Goal: Task Accomplishment & Management: Manage account settings

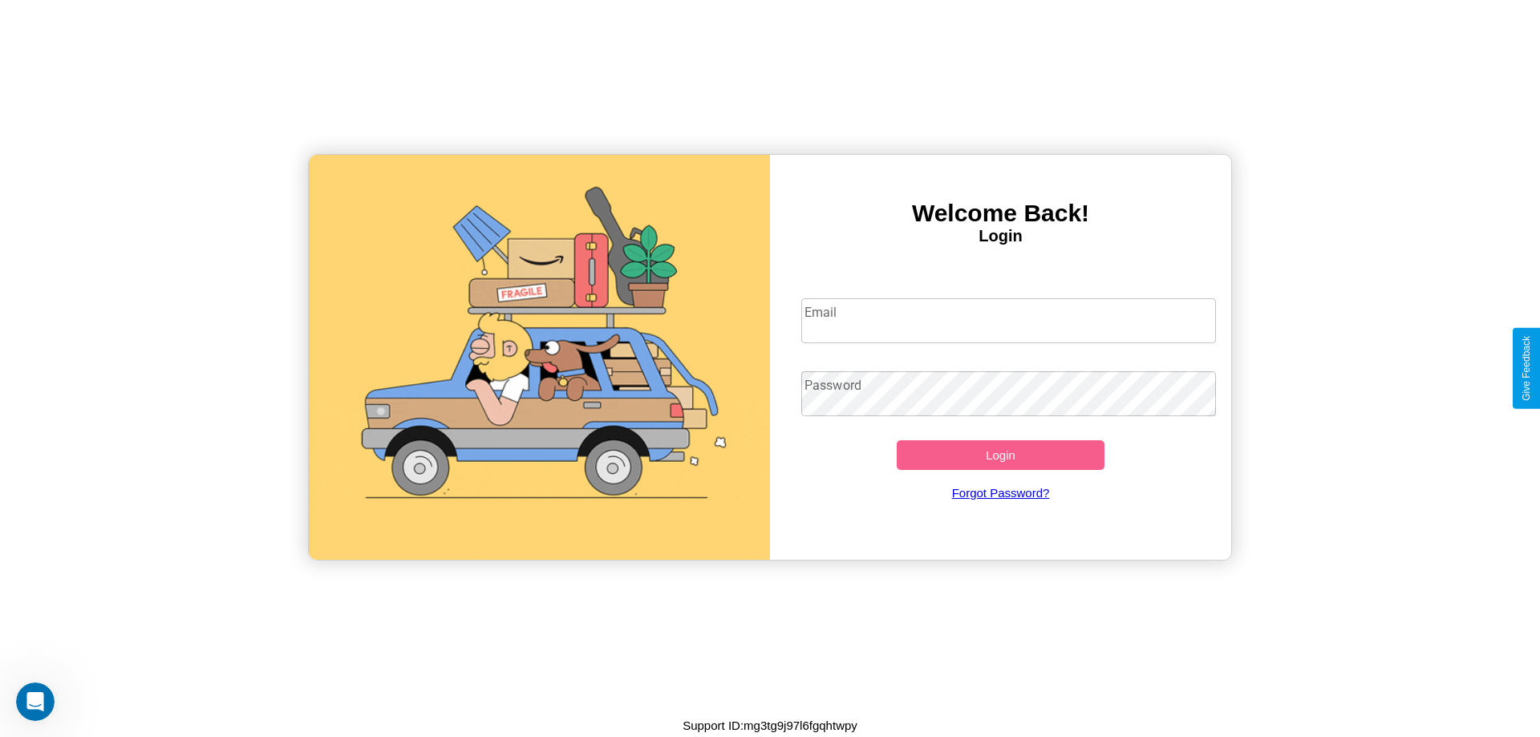
click at [1008, 320] on input "Email" at bounding box center [1008, 320] width 415 height 45
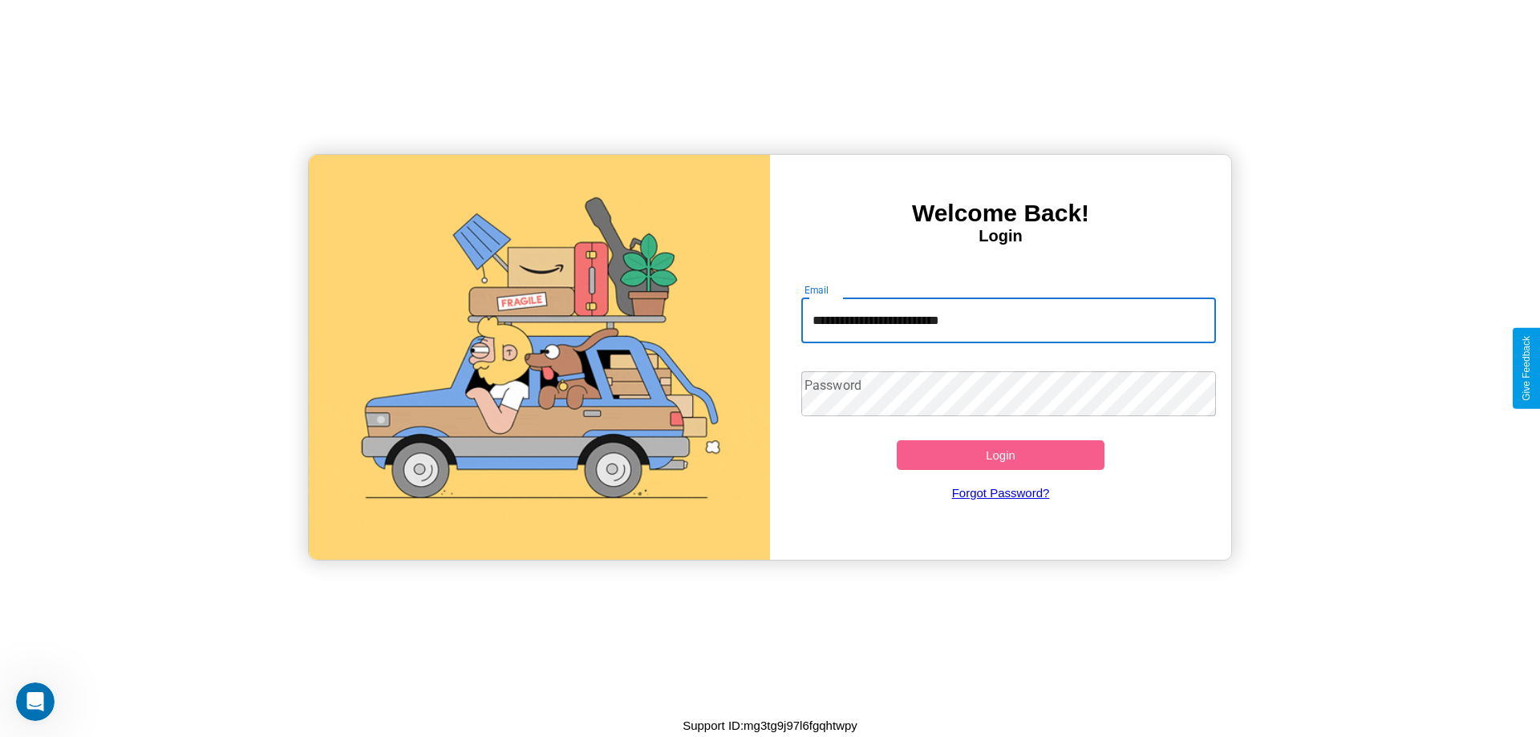
type input "**********"
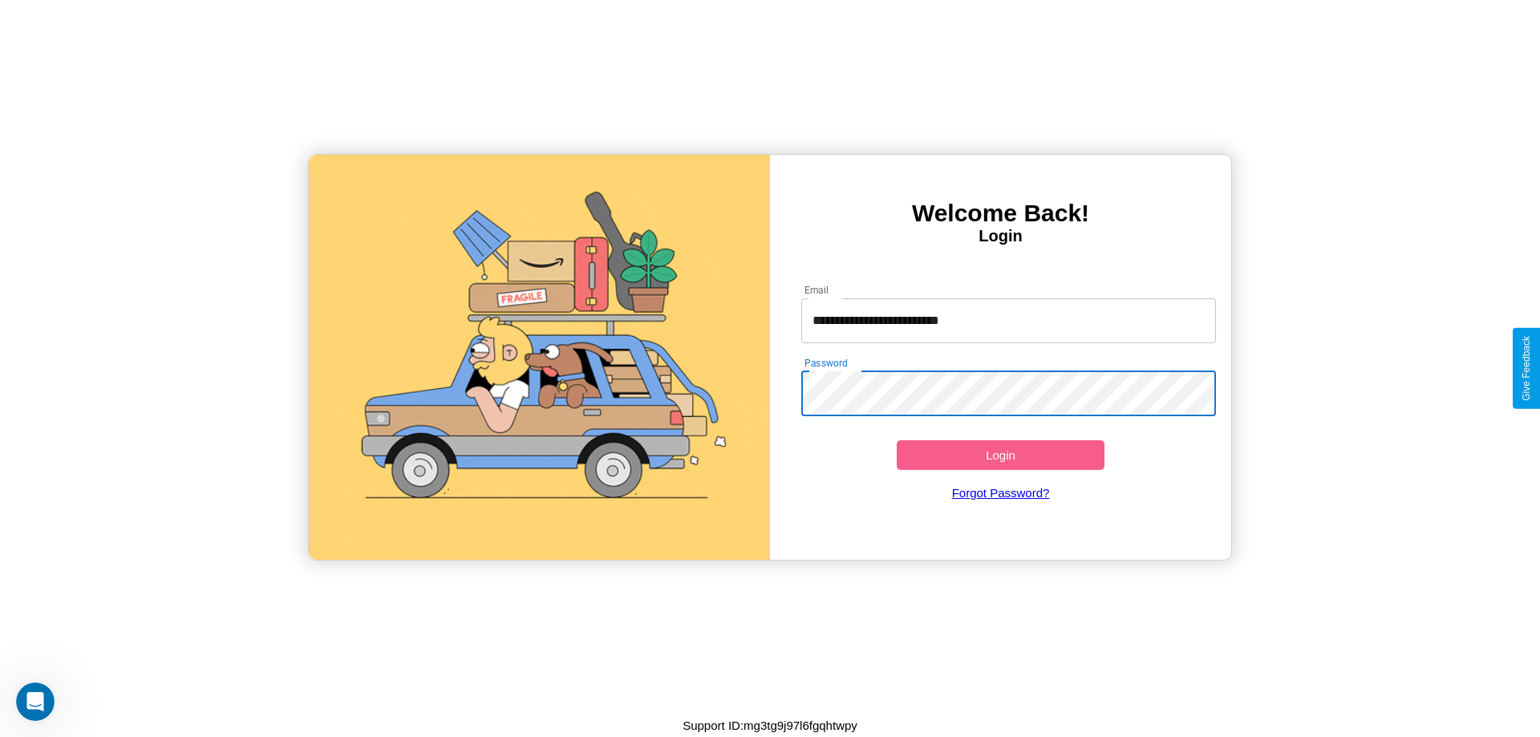
click at [1000, 455] on button "Login" at bounding box center [1001, 455] width 208 height 30
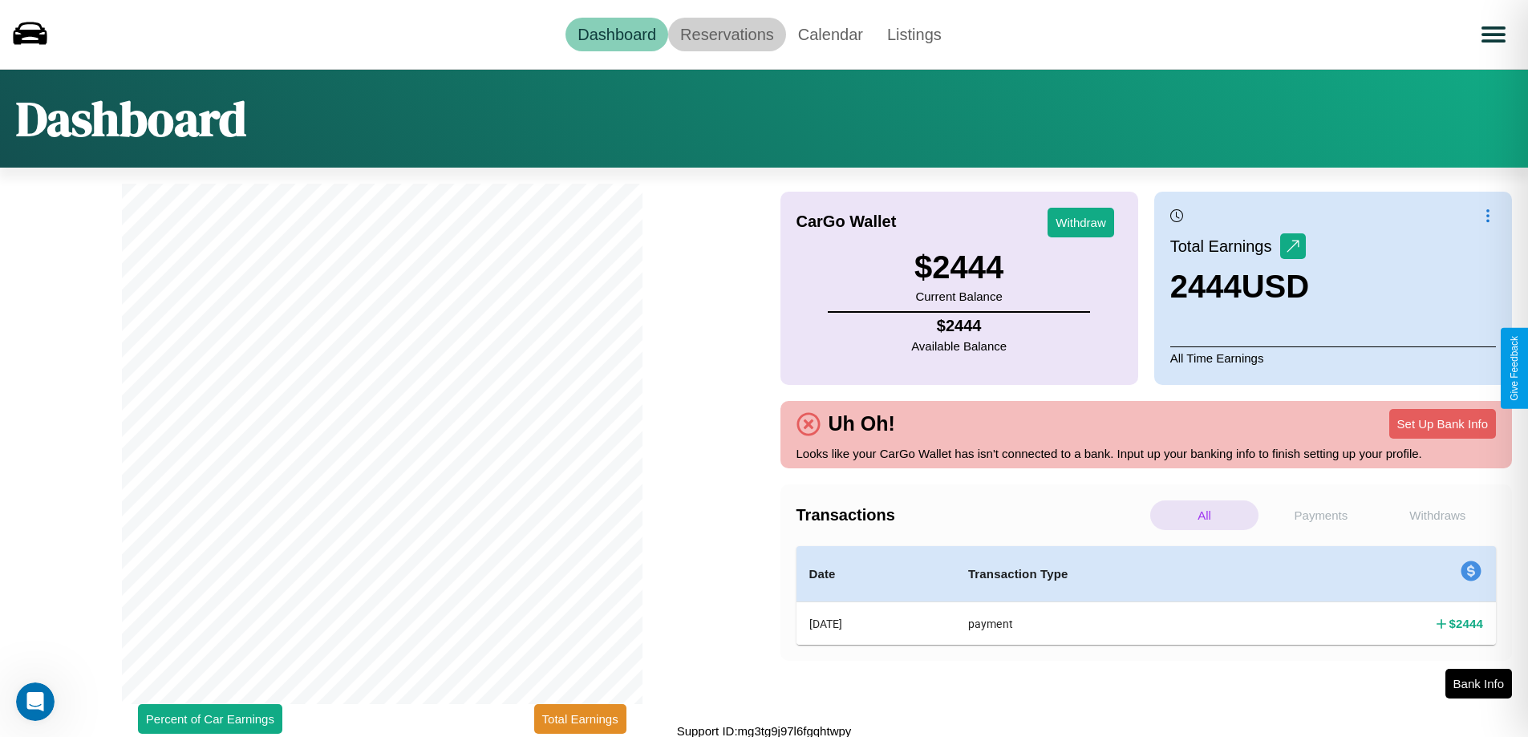
click at [727, 34] on link "Reservations" at bounding box center [727, 35] width 118 height 34
